Goal: Entertainment & Leisure: Browse casually

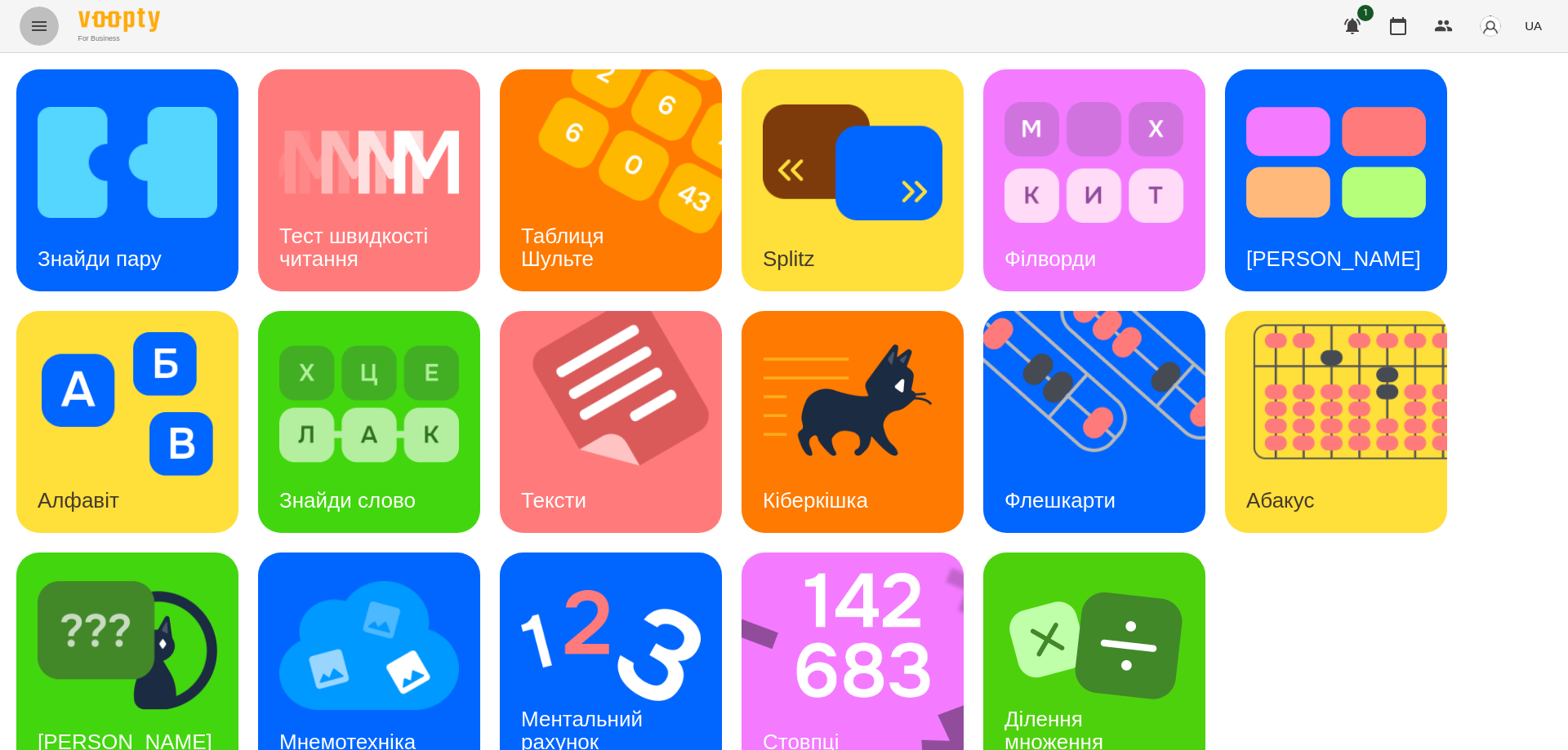
click at [34, 25] on icon "Menu" at bounding box center [39, 25] width 19 height 19
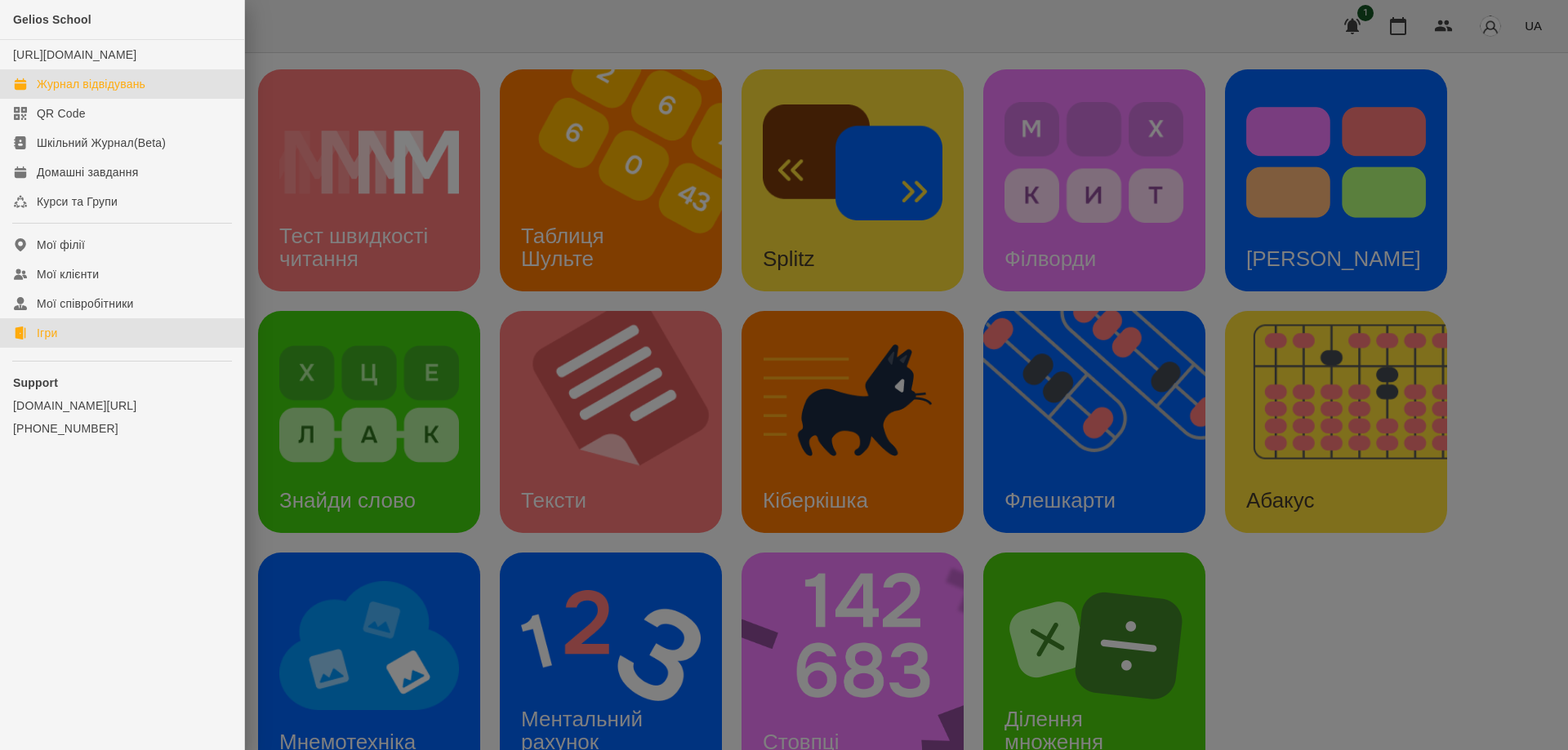
click at [55, 92] on div "Журнал відвідувань" at bounding box center [91, 83] width 108 height 16
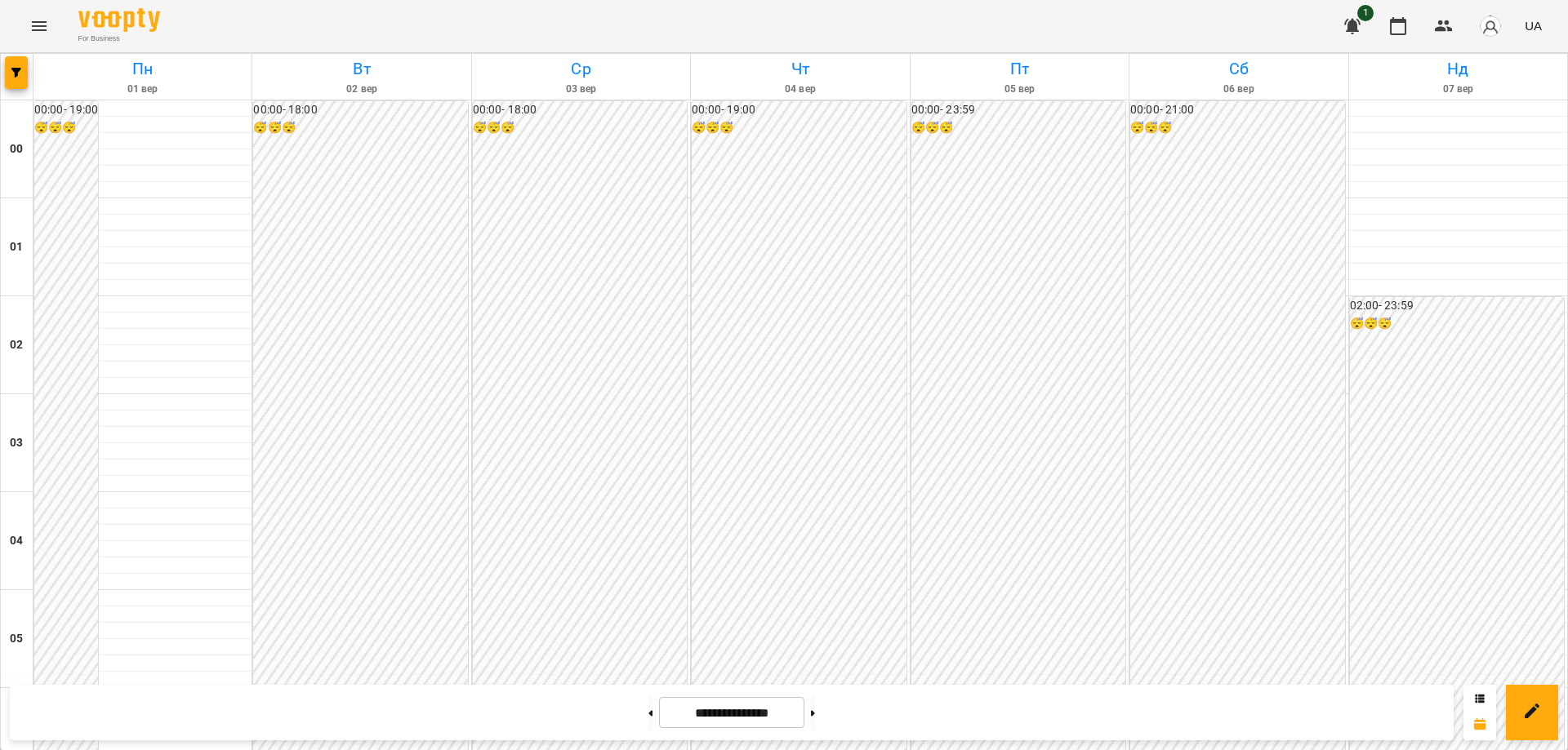
scroll to position [1633, 0]
click at [648, 713] on button at bounding box center [650, 712] width 4 height 36
click at [649, 711] on icon at bounding box center [651, 712] width 4 height 6
type input "**********"
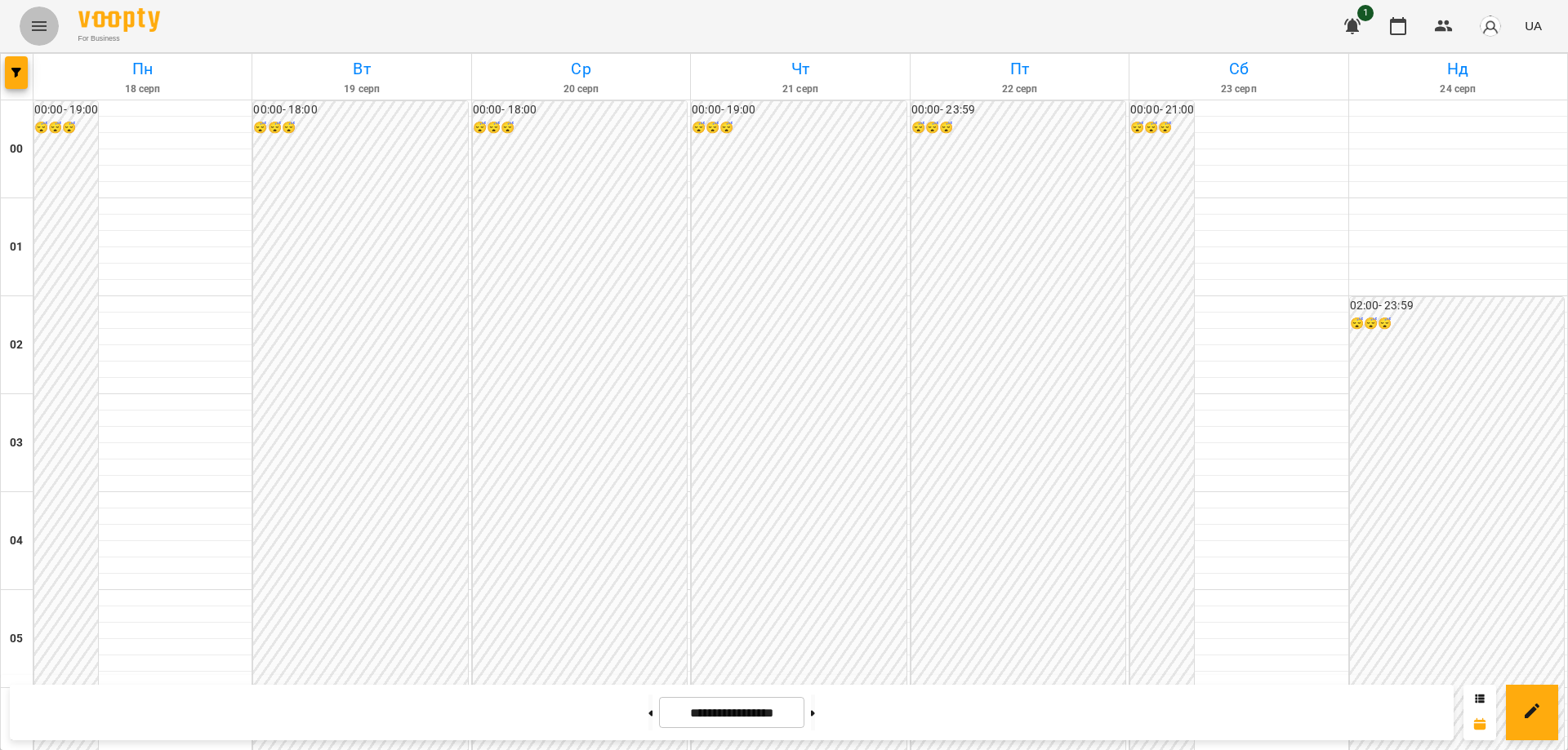
click at [39, 27] on icon "Menu" at bounding box center [39, 25] width 19 height 19
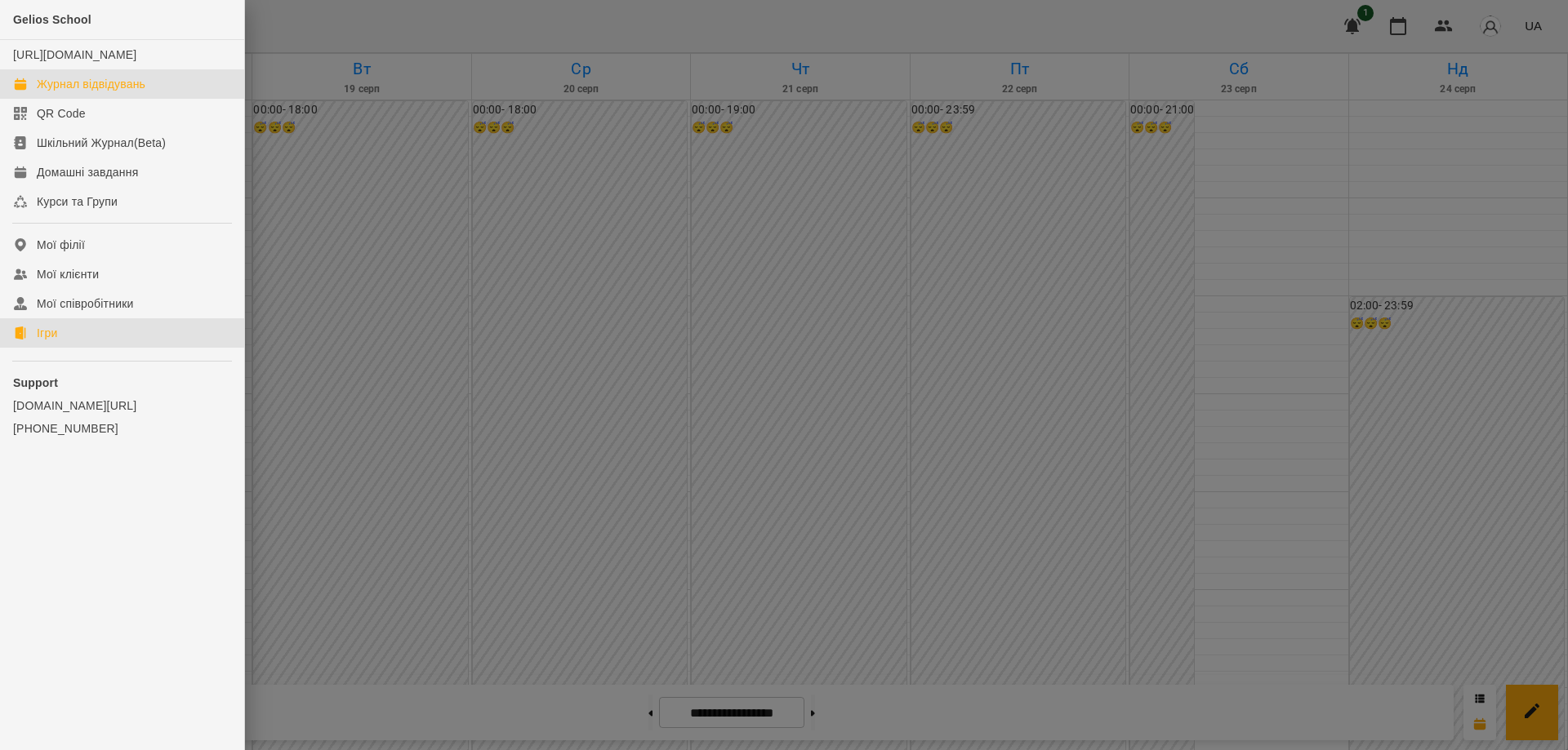
click at [52, 341] on div "Ігри" at bounding box center [47, 332] width 20 height 16
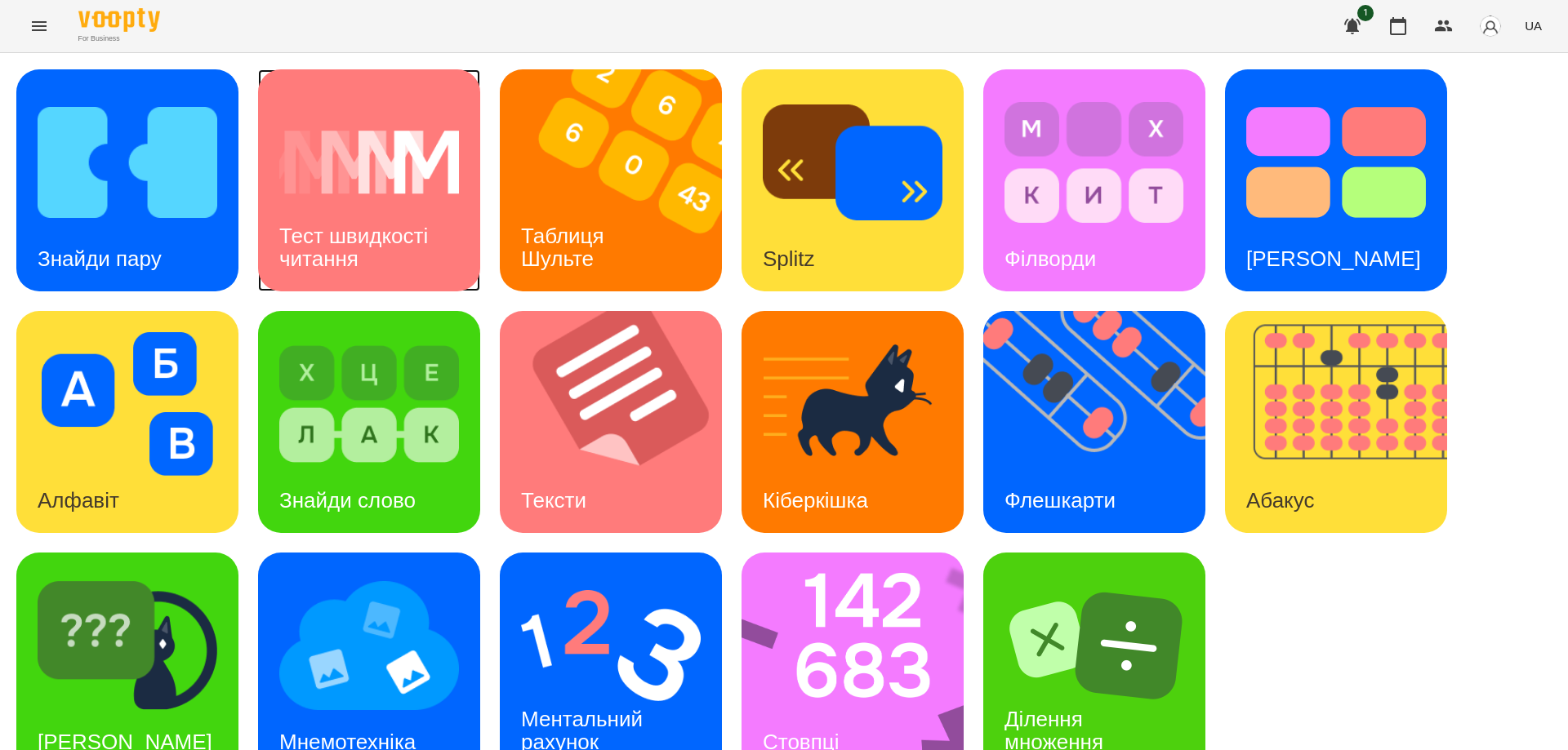
click at [287, 213] on div "Тест швидкості читання" at bounding box center [368, 247] width 222 height 87
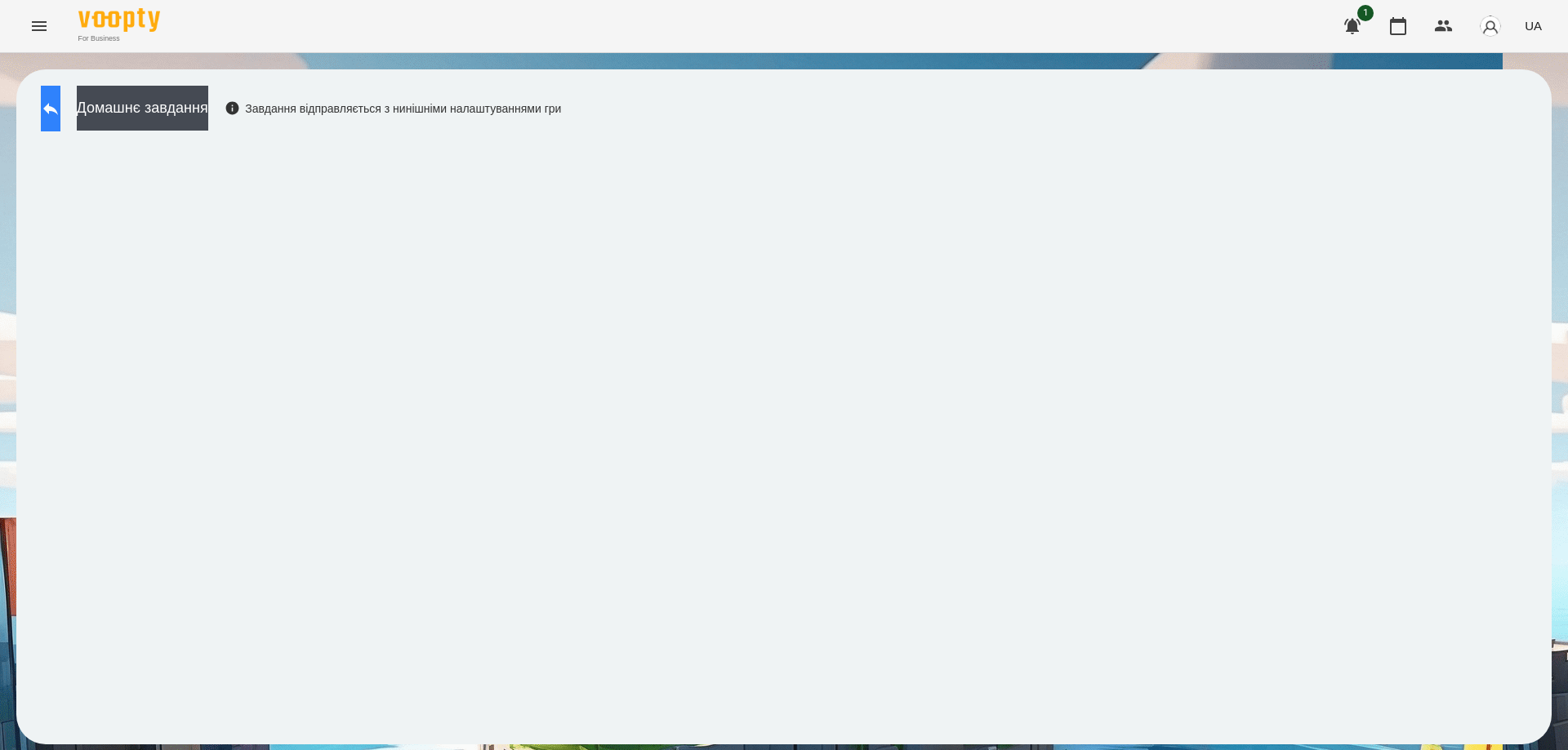
click at [57, 102] on icon at bounding box center [50, 108] width 19 height 19
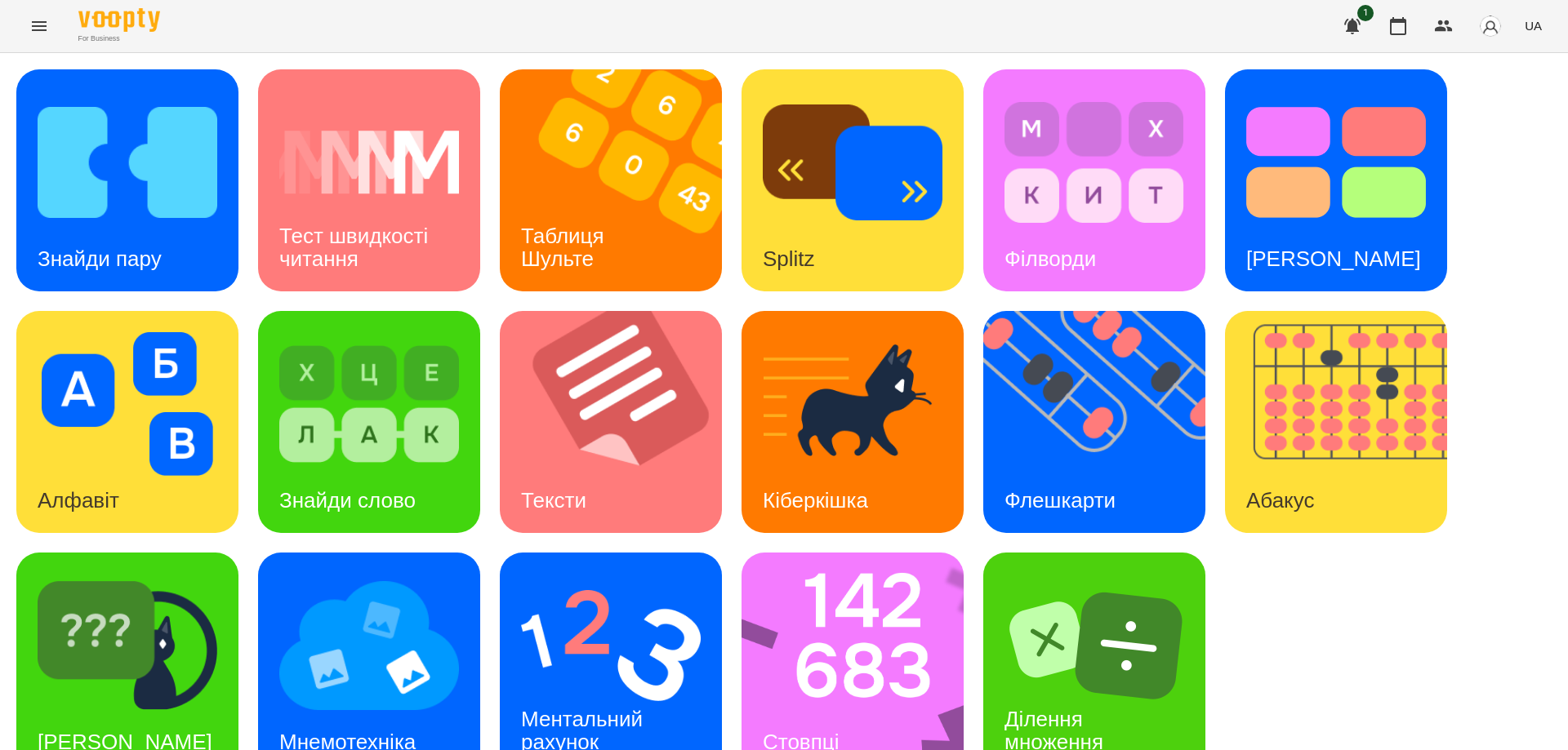
click at [25, 25] on button "Menu" at bounding box center [39, 26] width 39 height 39
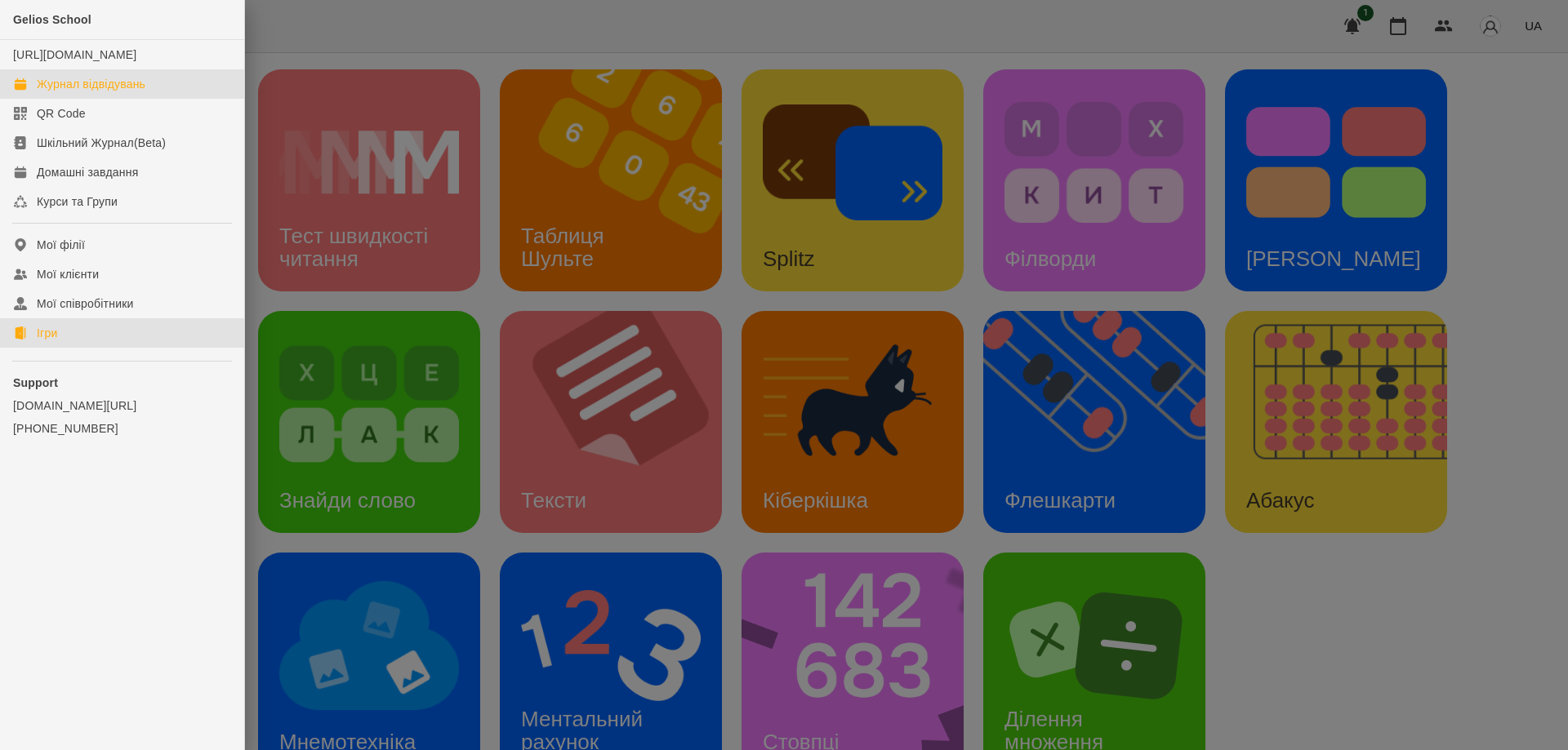
click at [76, 92] on div "Журнал відвідувань" at bounding box center [91, 83] width 108 height 16
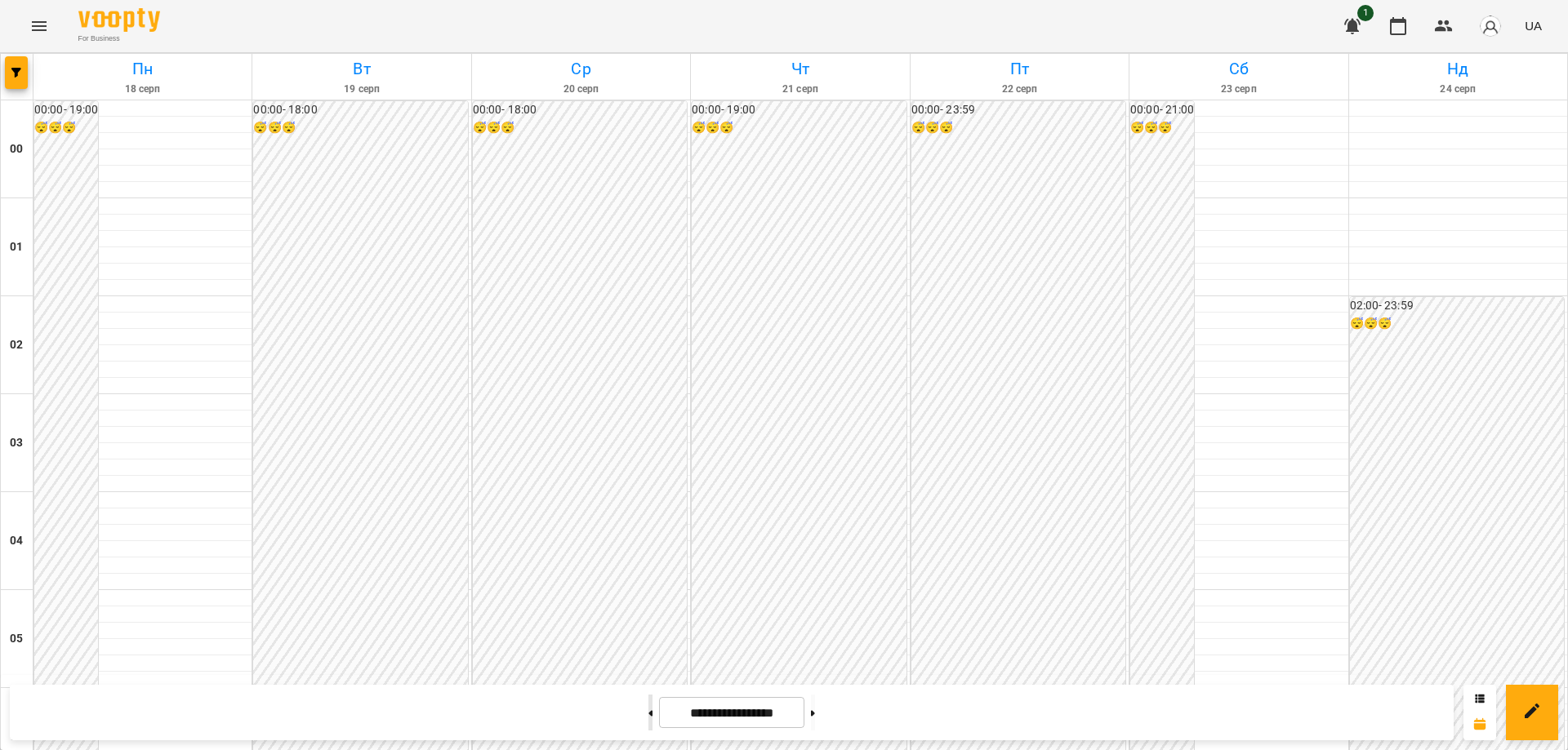
click at [648, 710] on button at bounding box center [650, 712] width 4 height 36
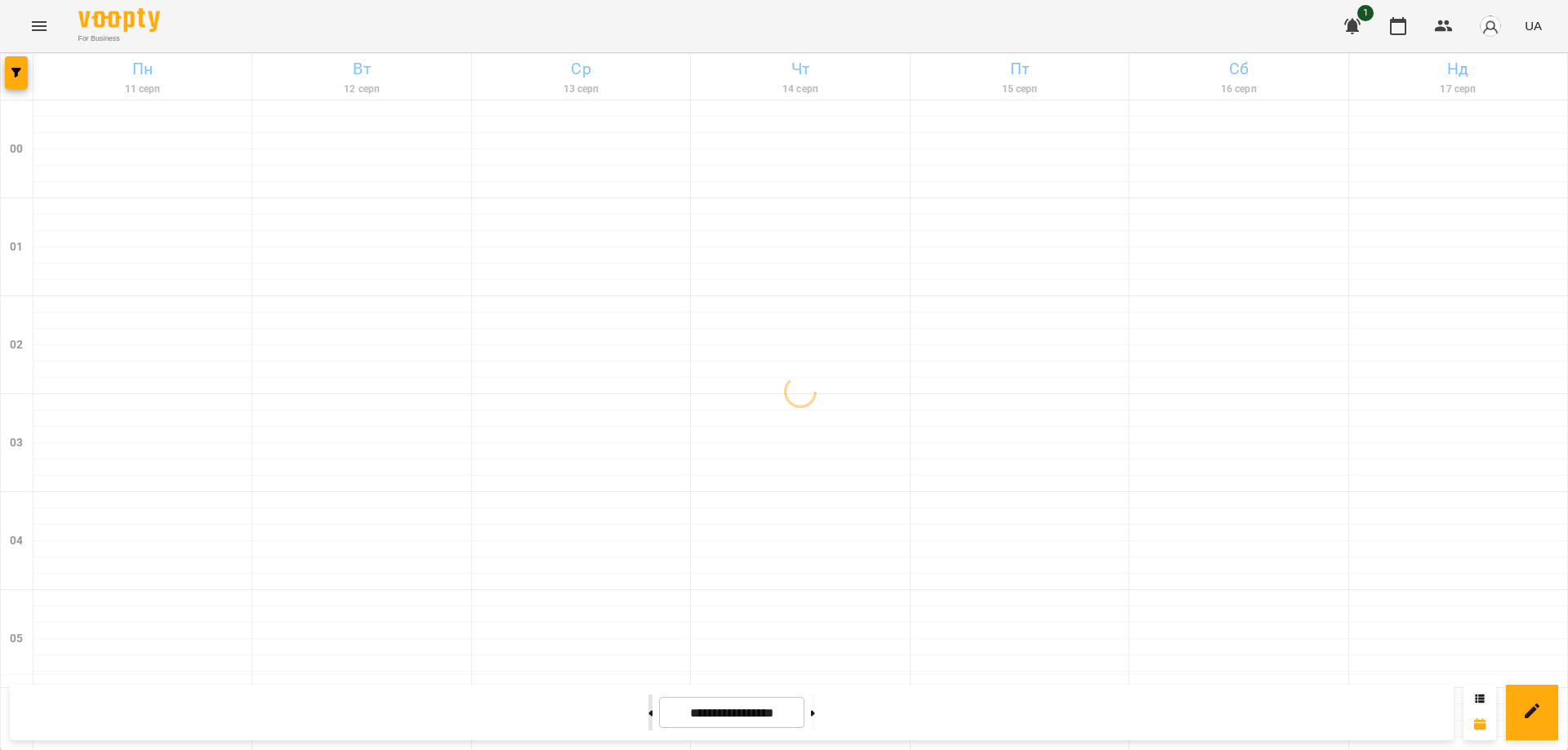
click at [648, 710] on button at bounding box center [650, 712] width 4 height 36
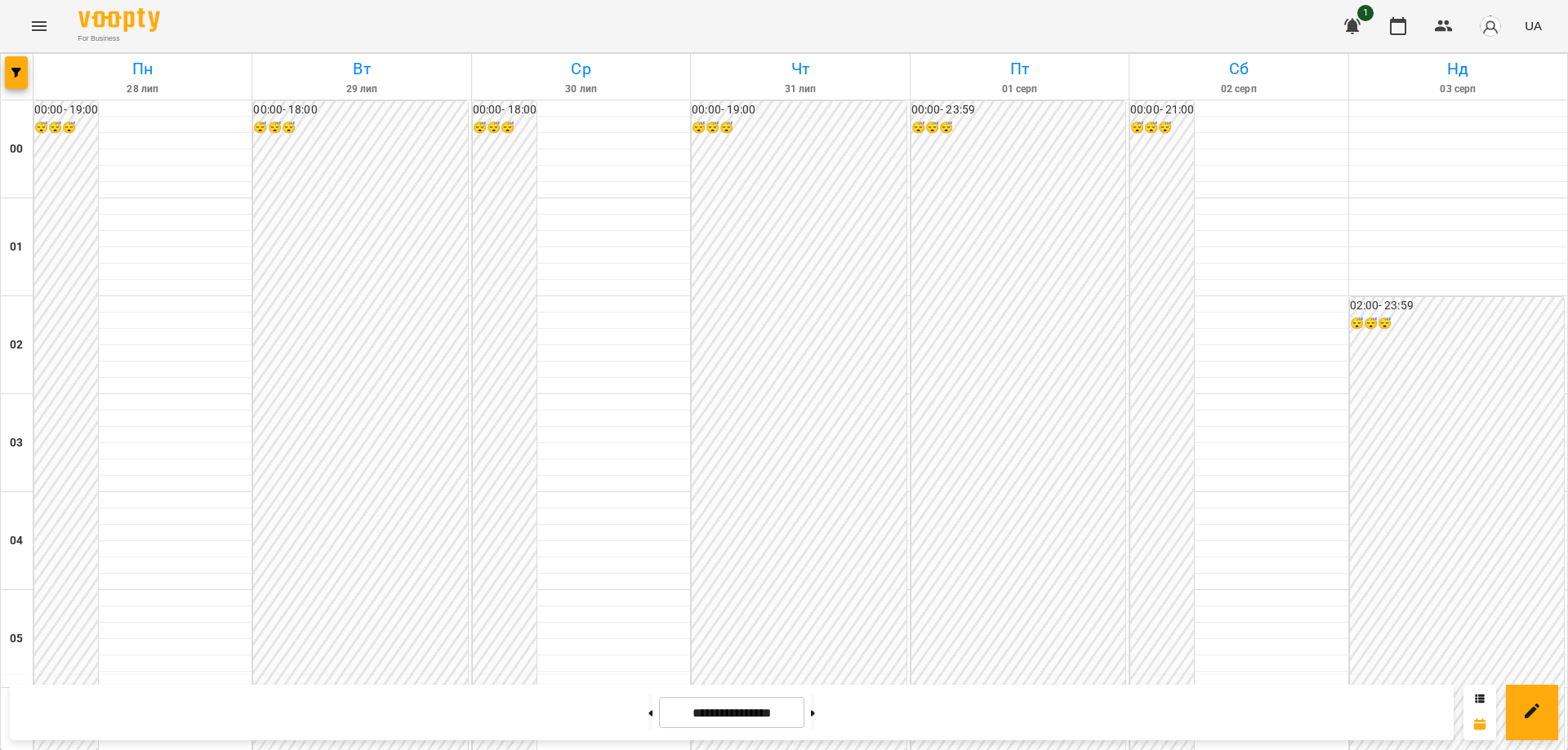
scroll to position [1714, 0]
click at [815, 711] on button at bounding box center [813, 712] width 4 height 36
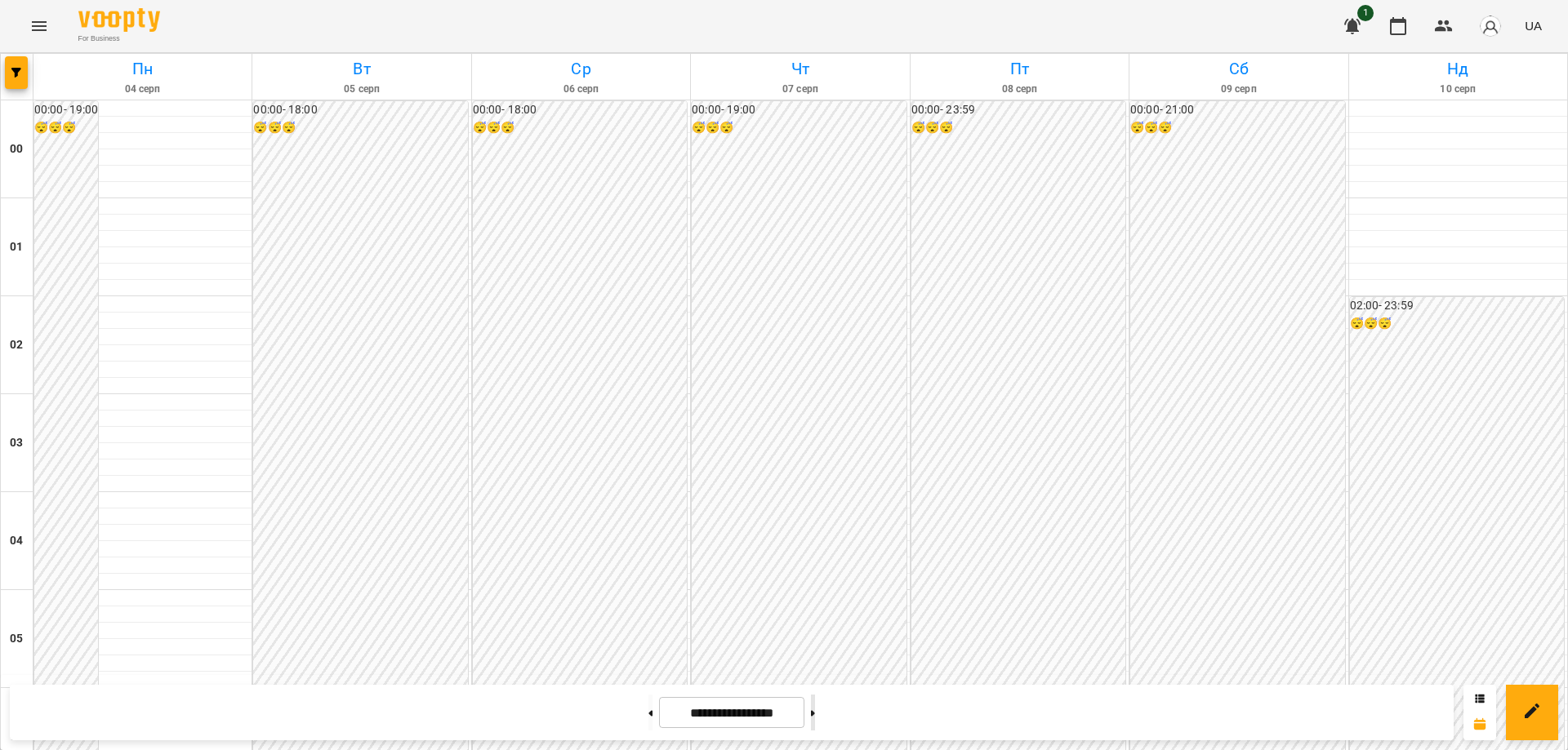
click at [815, 711] on button at bounding box center [813, 712] width 4 height 36
type input "**********"
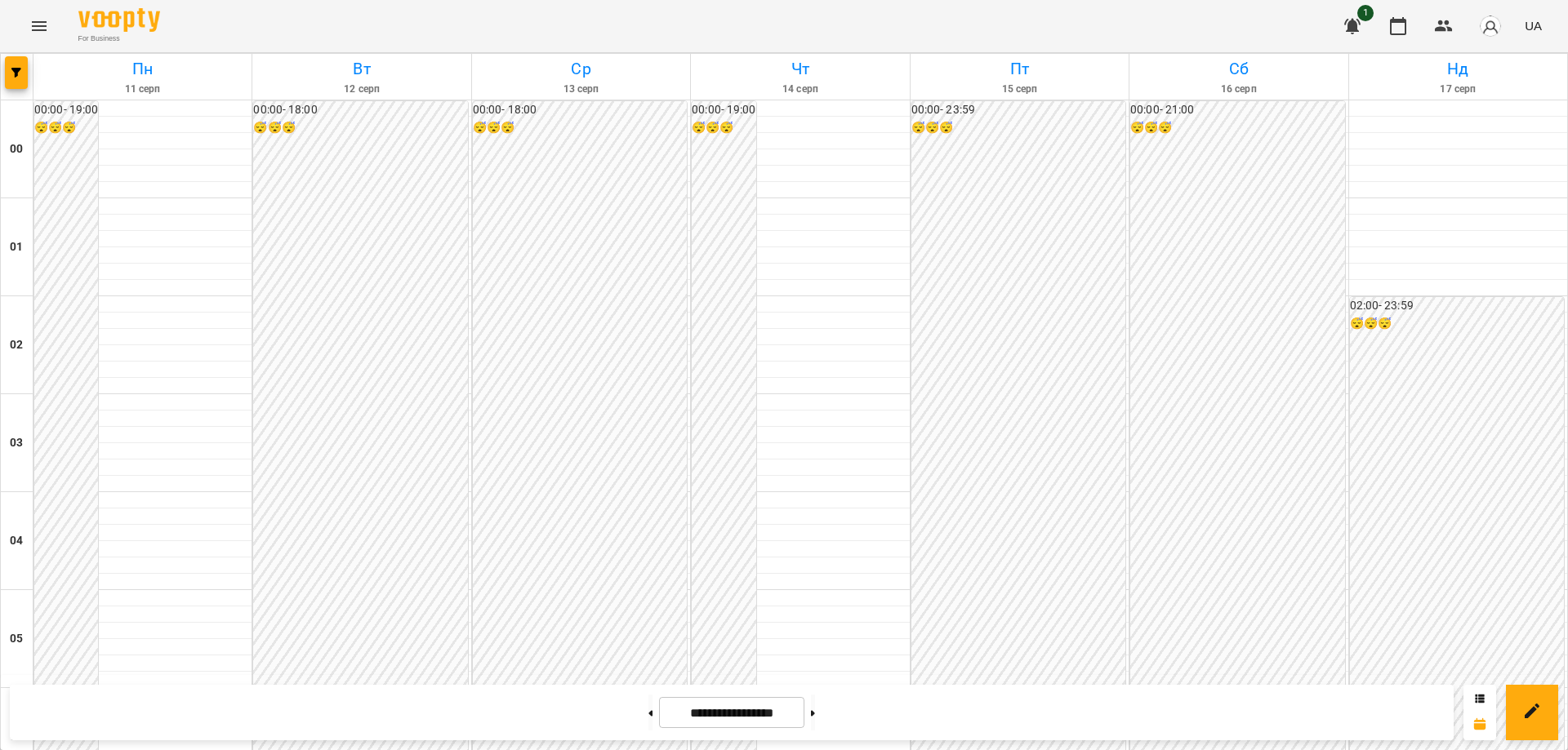
click at [40, 24] on icon "Menu" at bounding box center [39, 25] width 19 height 19
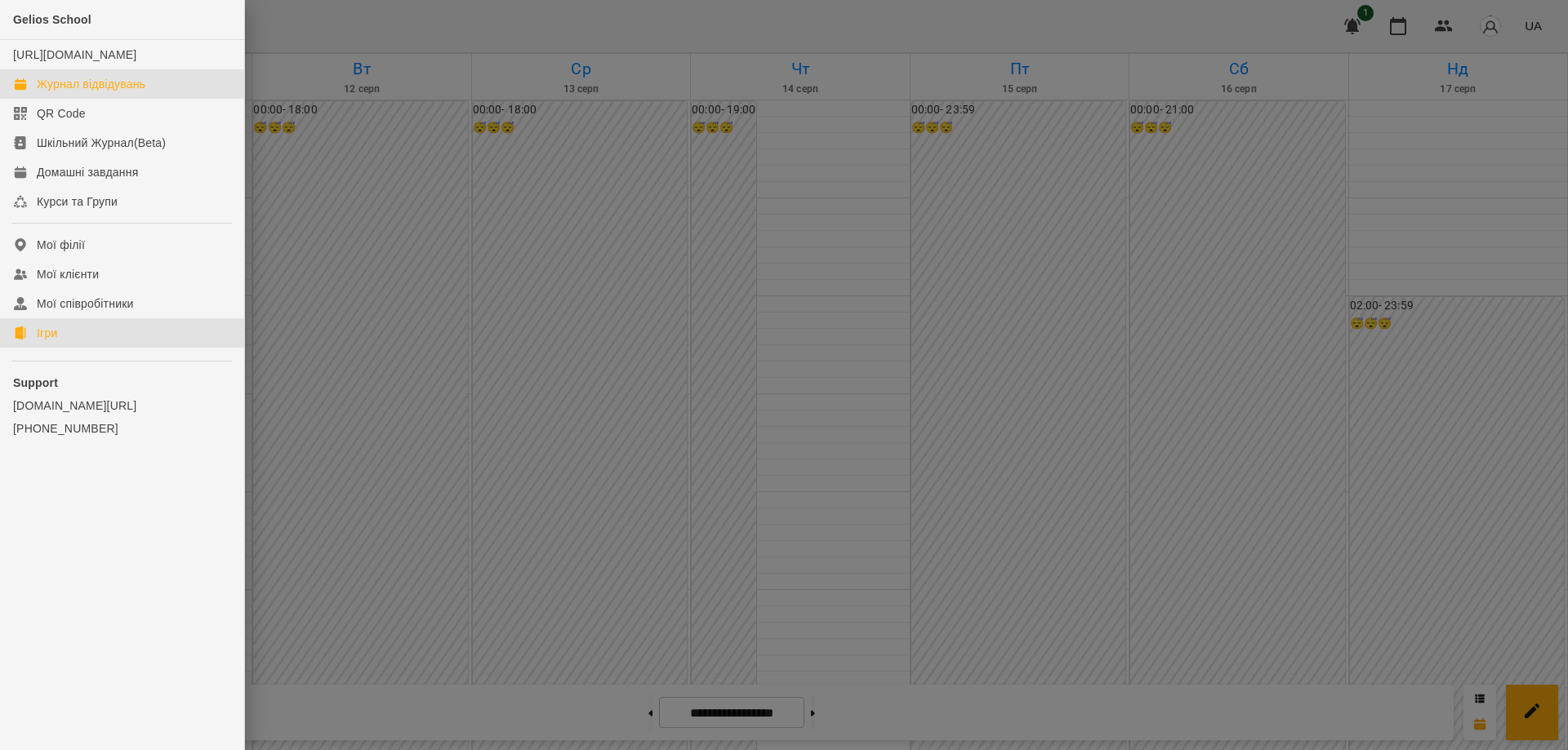
click at [48, 341] on div "Ігри" at bounding box center [47, 332] width 20 height 16
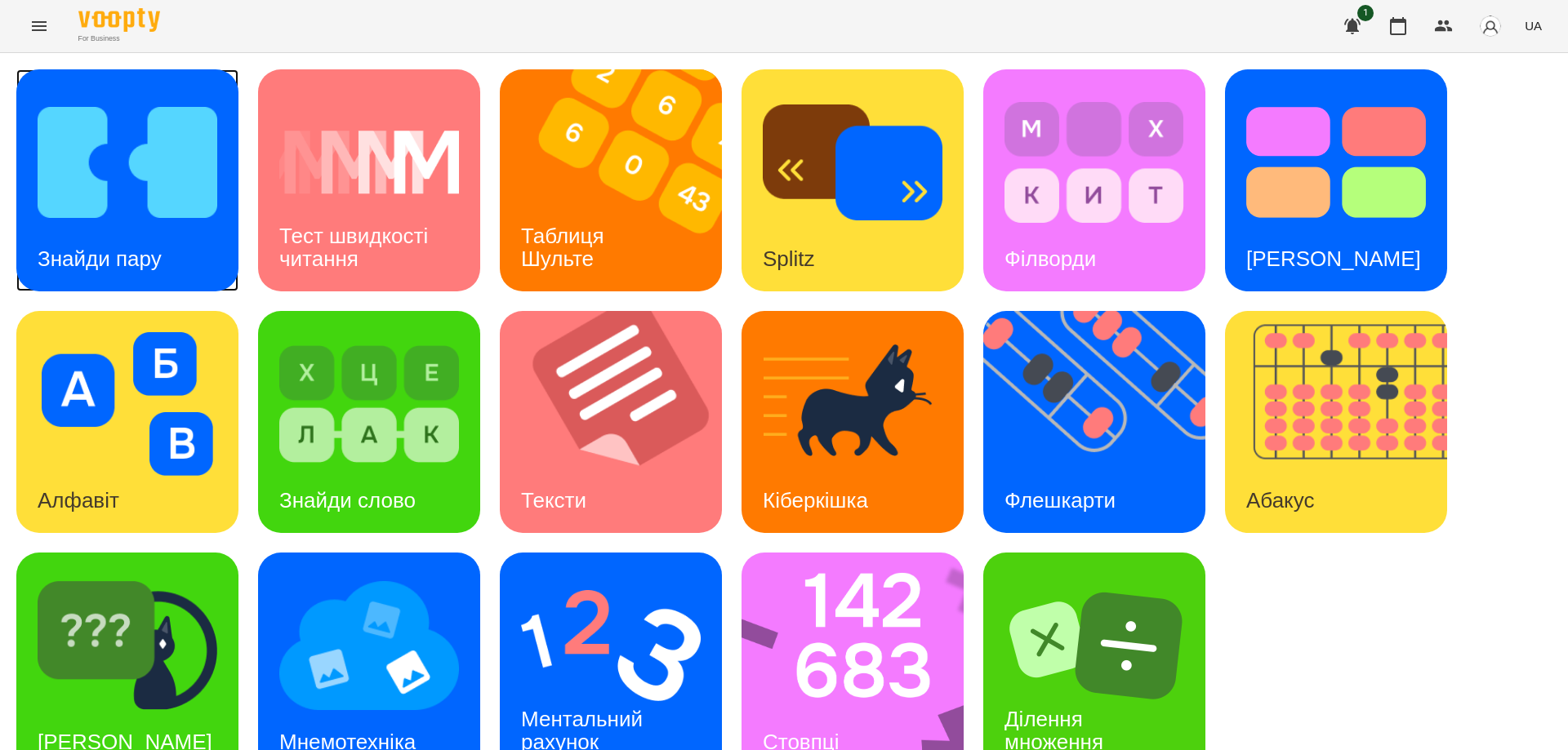
click at [136, 211] on img at bounding box center [128, 162] width 180 height 143
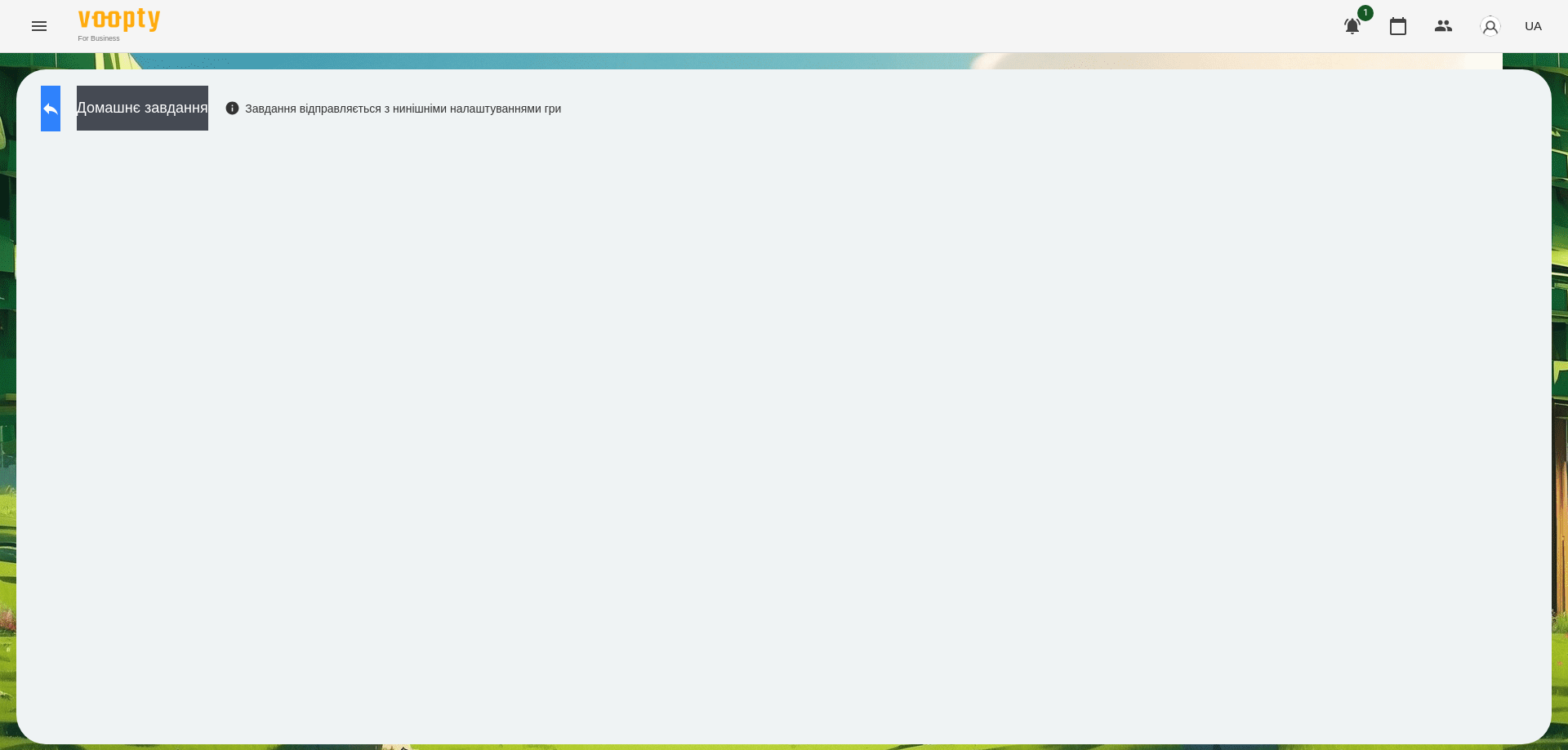
click at [57, 107] on icon at bounding box center [50, 108] width 19 height 19
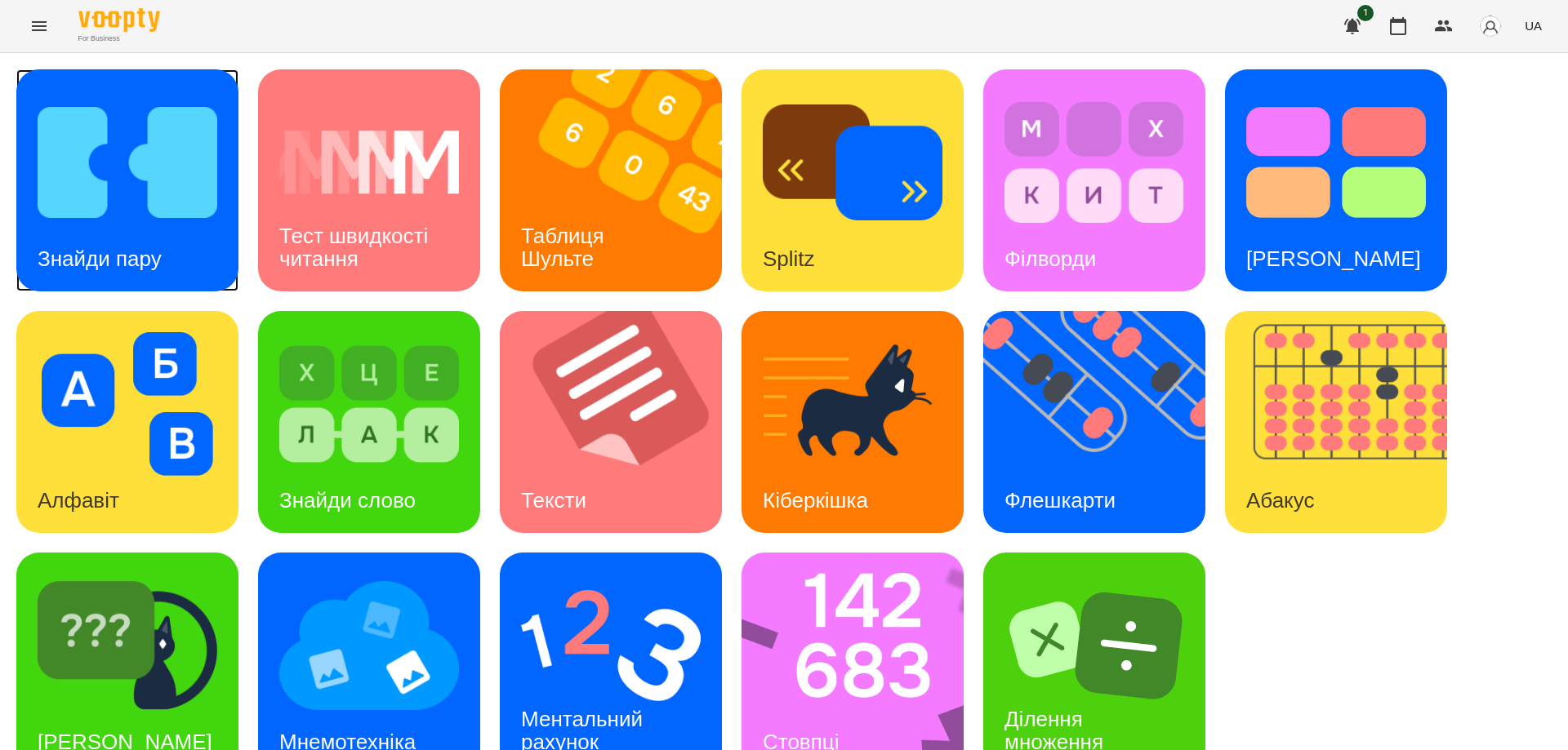
click at [173, 237] on div "Знайди пару" at bounding box center [99, 258] width 166 height 65
